Goal: Navigation & Orientation: Find specific page/section

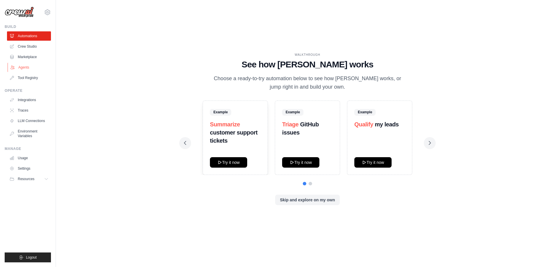
click at [33, 69] on link "Agents" at bounding box center [30, 67] width 44 height 9
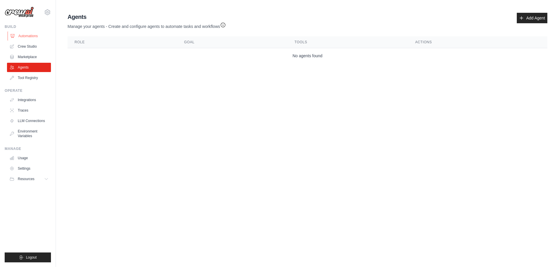
click at [30, 37] on link "Automations" at bounding box center [30, 35] width 44 height 9
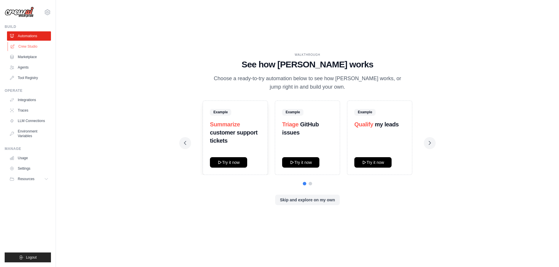
click at [30, 46] on link "Crew Studio" at bounding box center [30, 46] width 44 height 9
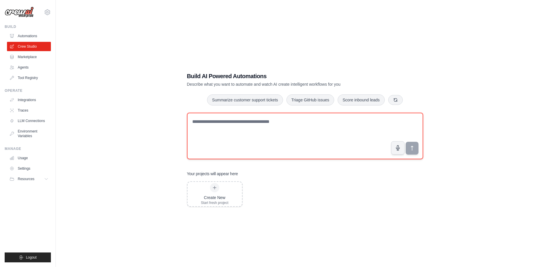
click at [232, 127] on textarea at bounding box center [305, 136] width 236 height 47
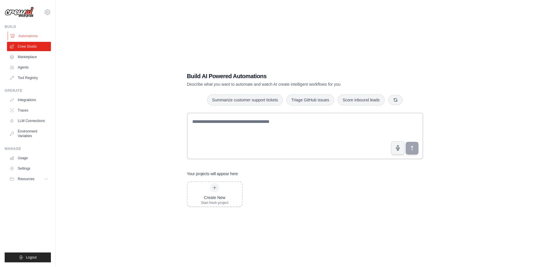
click at [29, 35] on link "Automations" at bounding box center [30, 35] width 44 height 9
